Goal: Task Accomplishment & Management: Complete application form

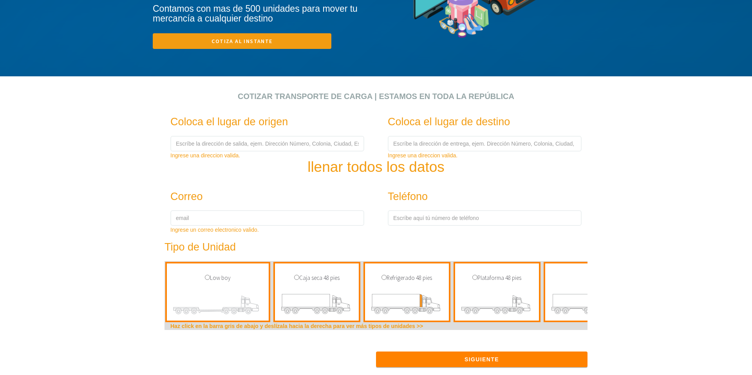
scroll to position [193, 0]
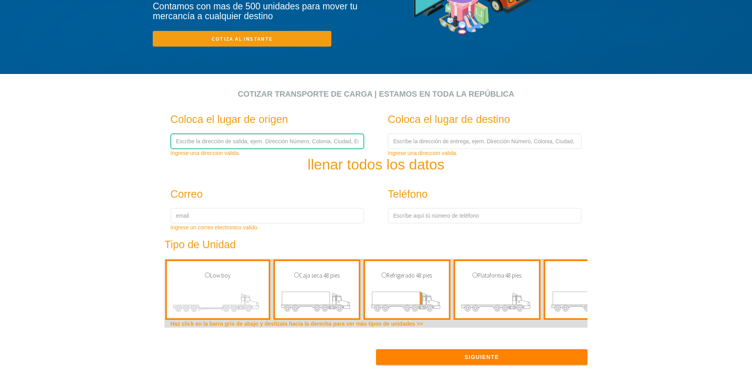
click at [260, 141] on input "text" at bounding box center [267, 142] width 194 height 16
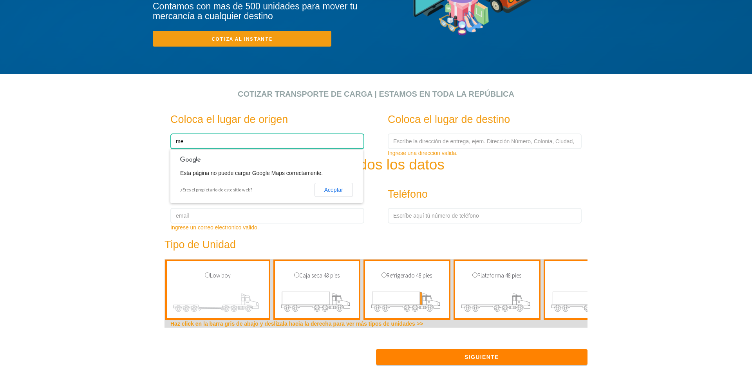
type input "m"
click at [344, 192] on button "Aceptar" at bounding box center [333, 190] width 38 height 14
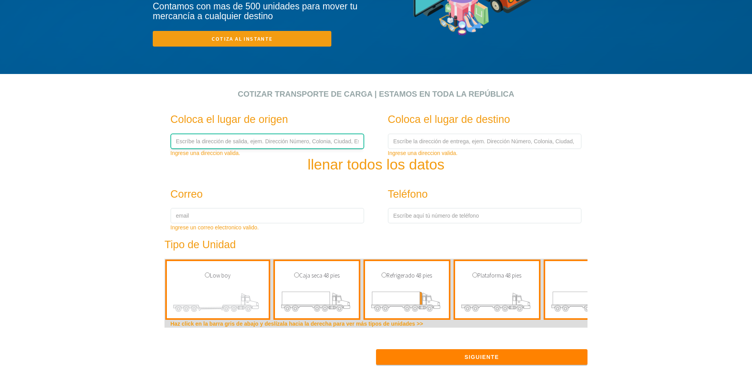
click at [216, 141] on input "text" at bounding box center [267, 142] width 194 height 16
type input "carretera [GEOGRAPHIC_DATA] [GEOGRAPHIC_DATA] 5454"
click at [434, 149] on div "Ingrese una direccion valida." at bounding box center [485, 153] width 194 height 8
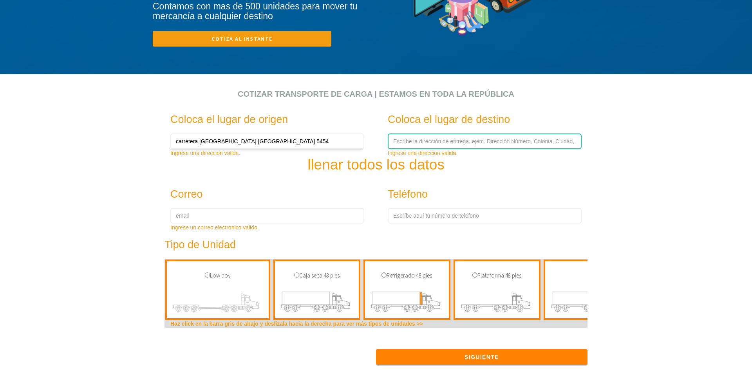
click at [433, 143] on input "text" at bounding box center [485, 142] width 194 height 16
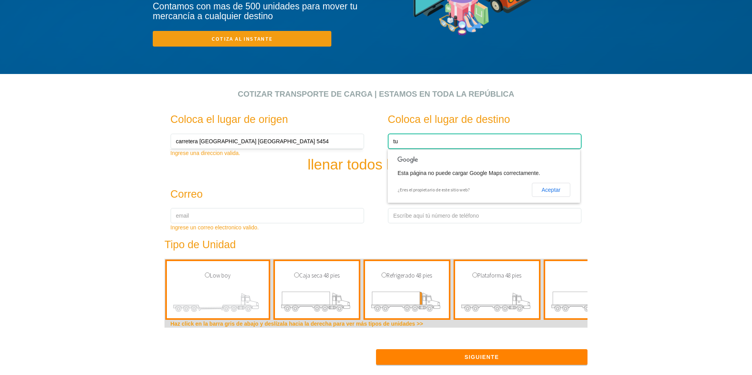
type input "t"
type input "[STREET_ADDRESS]"
click at [325, 177] on div "Coloca el lugar de origen carretera [GEOGRAPHIC_DATA] [GEOGRAPHIC_DATA] 5454 In…" at bounding box center [376, 238] width 435 height 265
click at [261, 226] on div "Ingrese un correo electronico valido." at bounding box center [267, 228] width 194 height 8
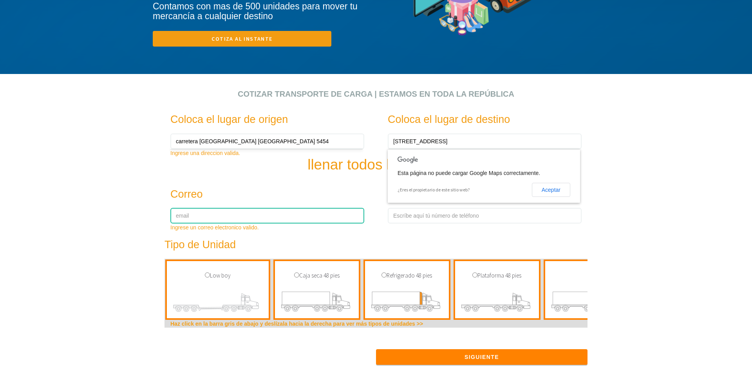
click at [256, 219] on input "email" at bounding box center [267, 216] width 194 height 16
click at [407, 247] on h3 "Tipo de Unidad" at bounding box center [357, 245] width 387 height 12
click at [553, 191] on button "Aceptar" at bounding box center [551, 190] width 38 height 14
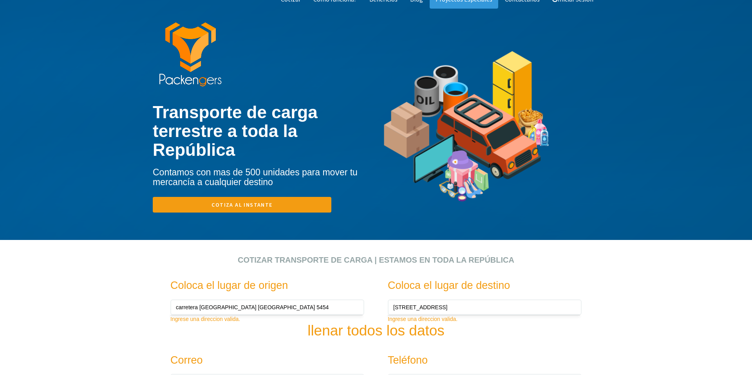
scroll to position [0, 0]
